Goal: Transaction & Acquisition: Purchase product/service

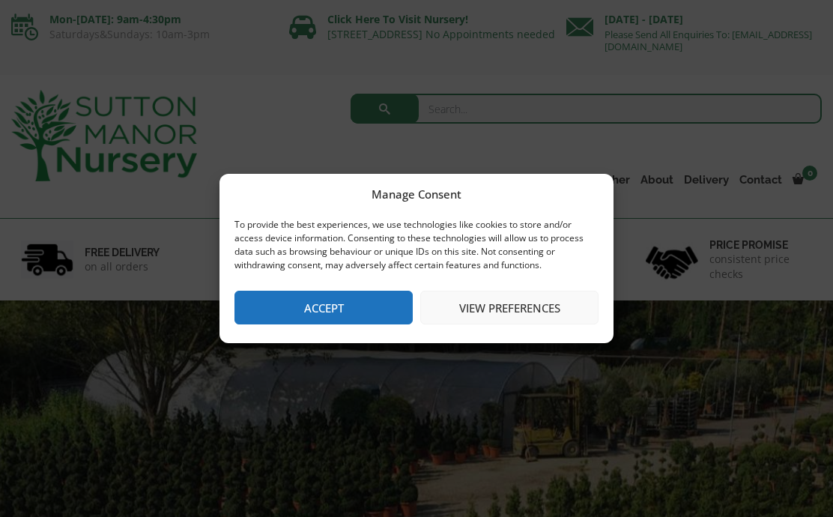
click at [346, 312] on button "Accept" at bounding box center [324, 308] width 178 height 34
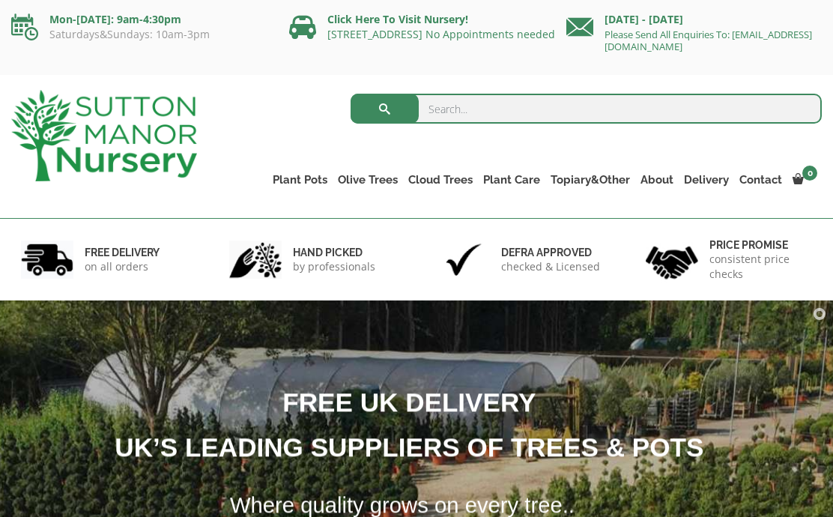
click at [0, 0] on ul "Resin Bonded Pots The Amalfi Pots The Milan Pots The Capri Pots The Brunello Po…" at bounding box center [0, 0] width 0 height 0
click at [0, 0] on link "The Barolo Pots" at bounding box center [0, 0] width 0 height 0
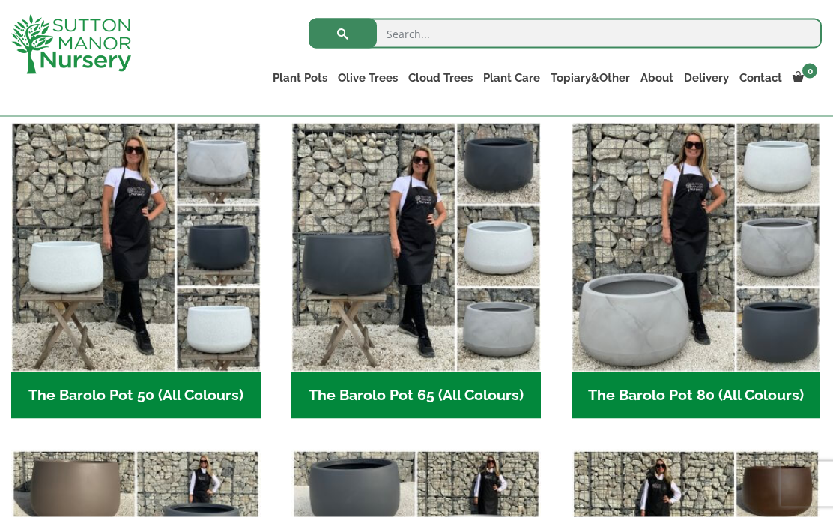
scroll to position [388, 0]
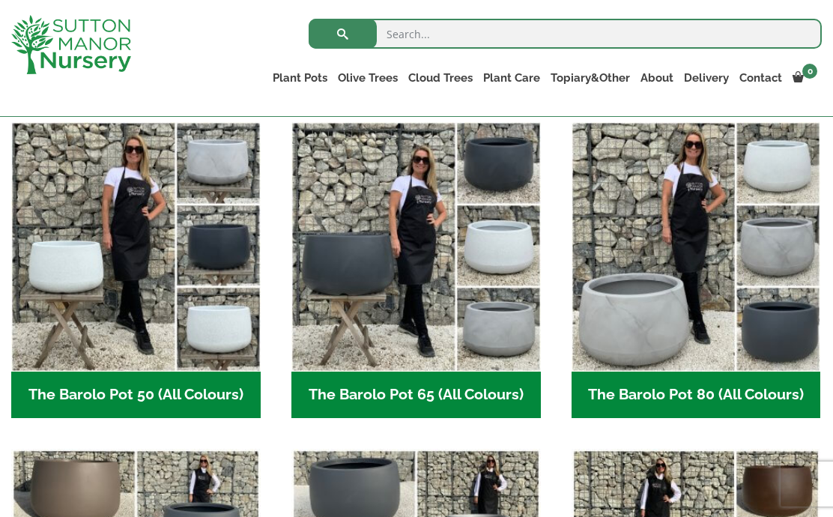
click at [644, 255] on img "Visit product category The Barolo Pot 80 (All Colours)" at bounding box center [697, 247] width 250 height 250
click at [426, 280] on img "Visit product category The Barolo Pot 65 (All Colours)" at bounding box center [417, 247] width 250 height 250
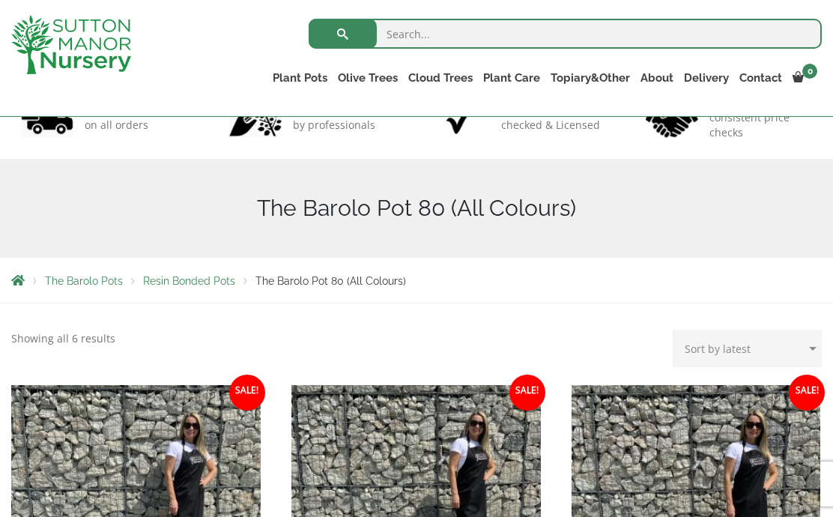
scroll to position [113, 0]
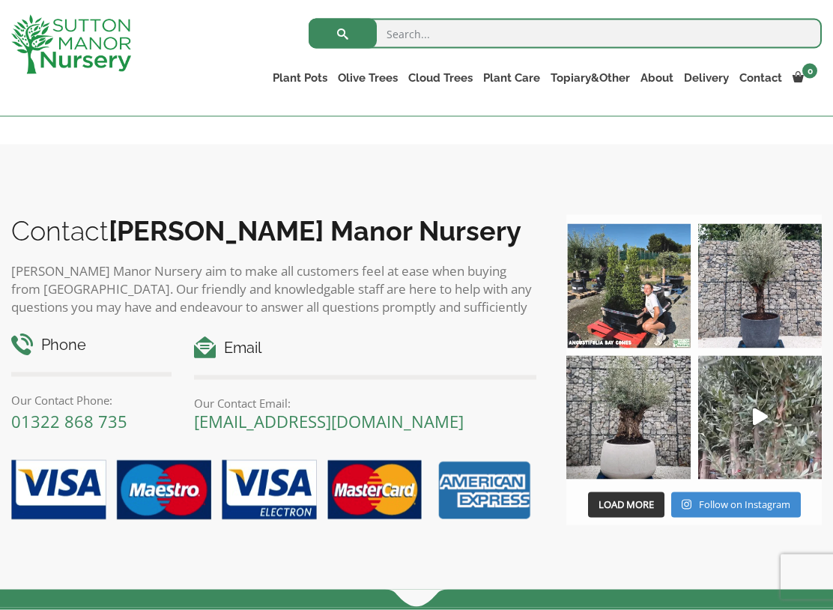
scroll to position [1160, 0]
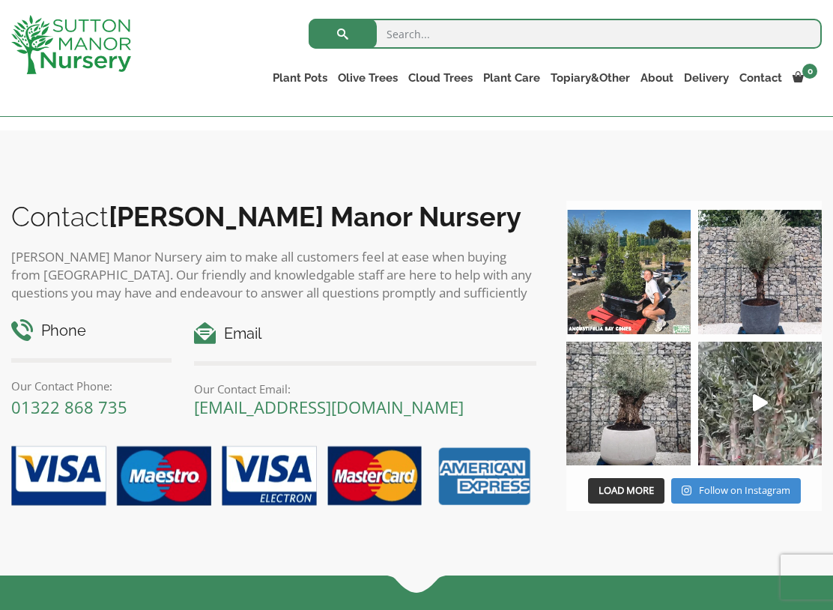
click at [640, 431] on img at bounding box center [629, 404] width 124 height 124
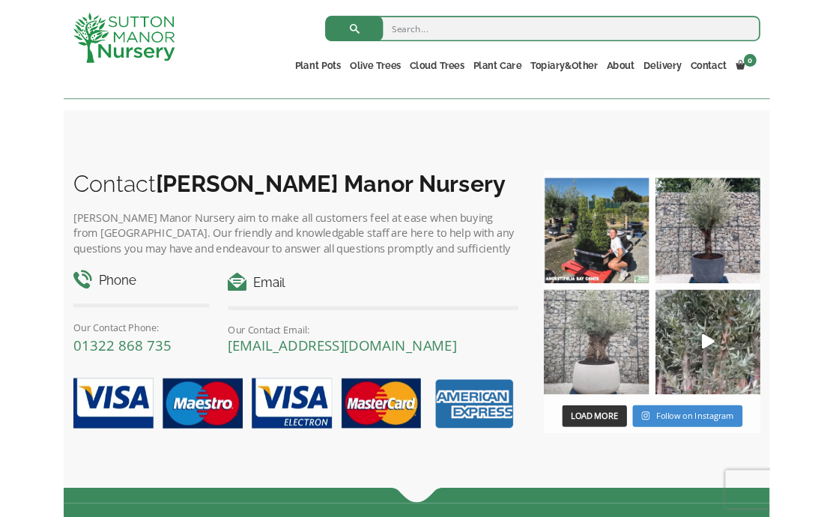
scroll to position [1212, 0]
